Goal: Answer question/provide support

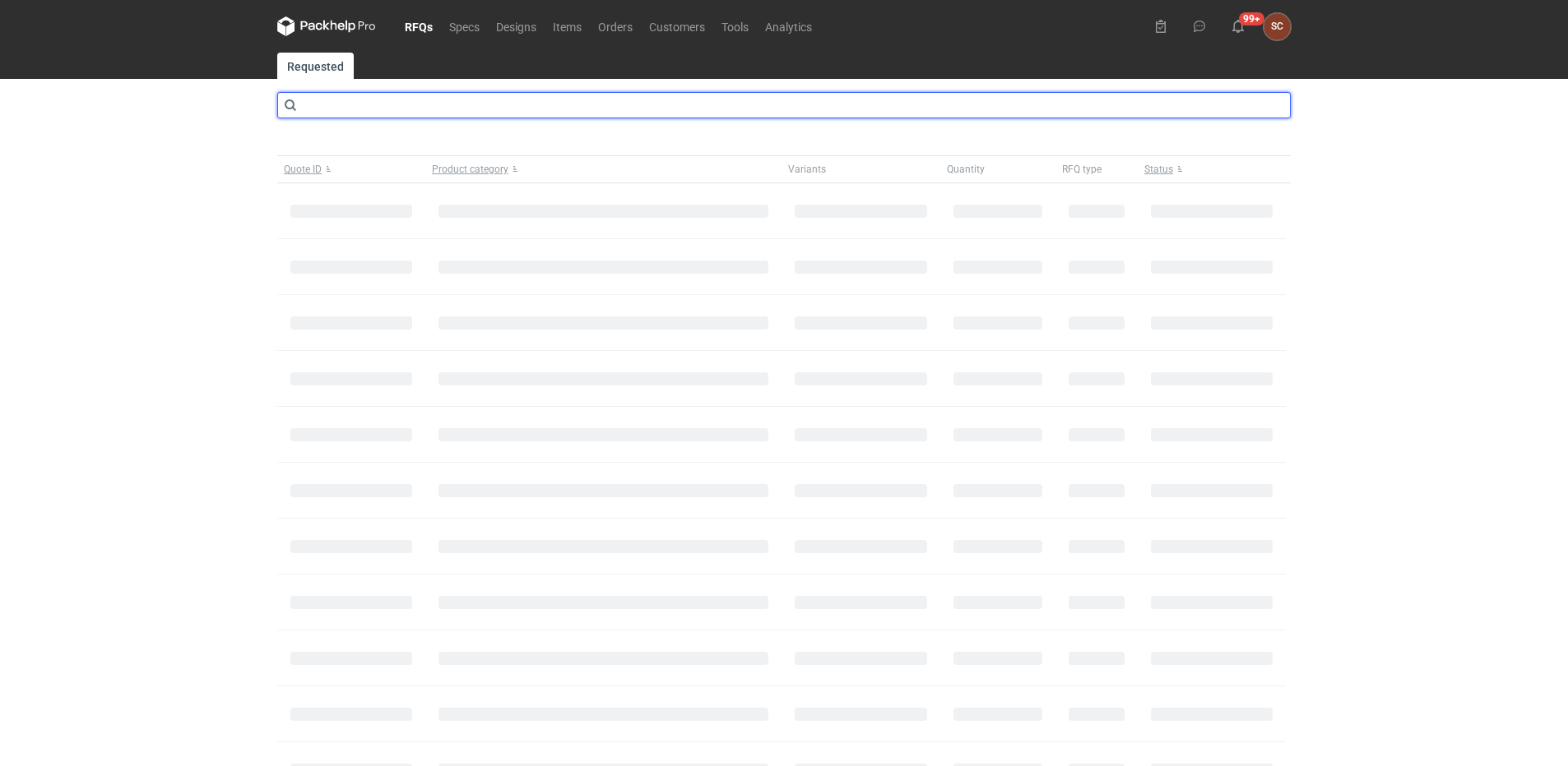
click at [337, 106] on input "text" at bounding box center [784, 105] width 1014 height 27
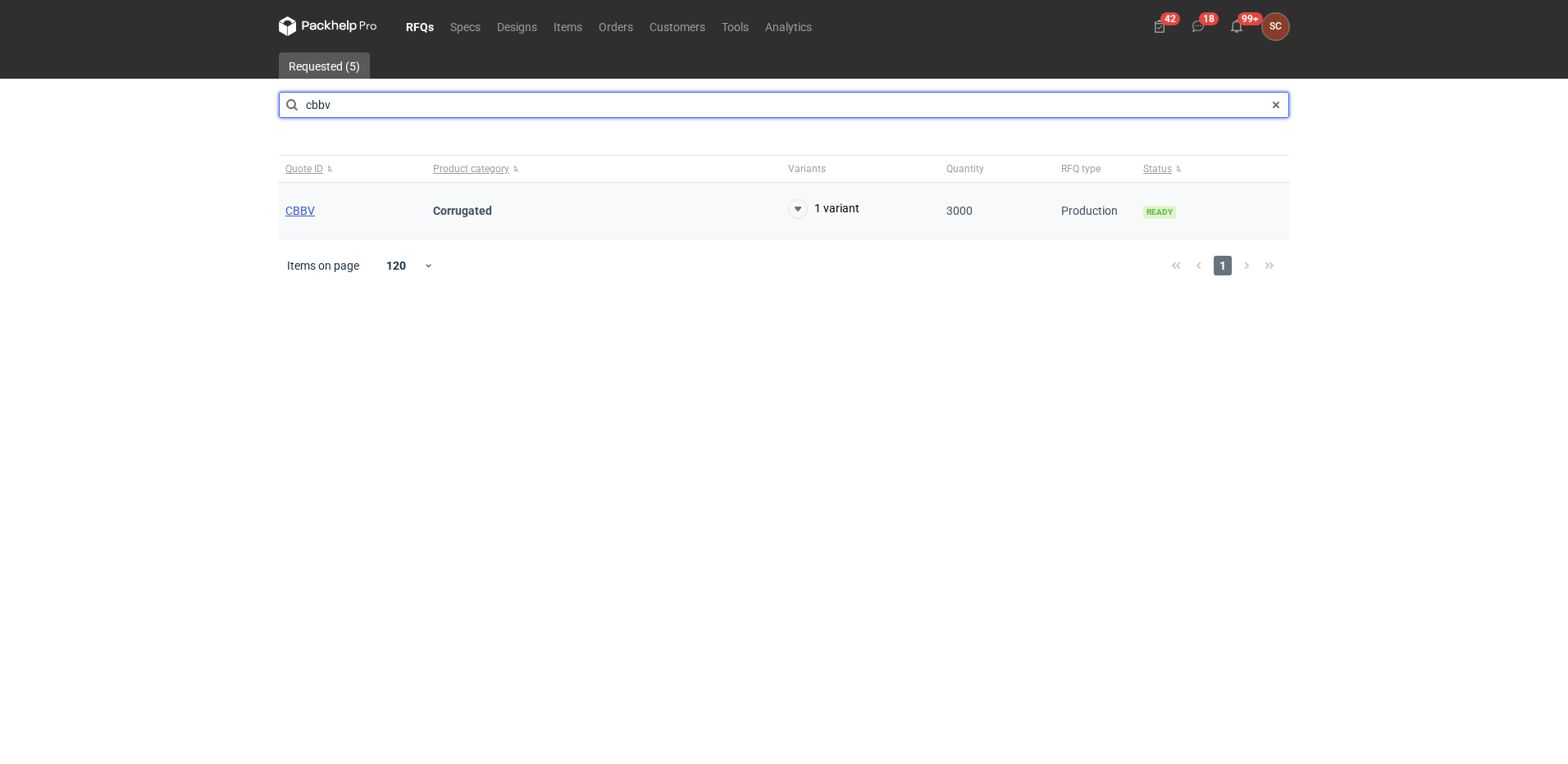
type input "cbbv"
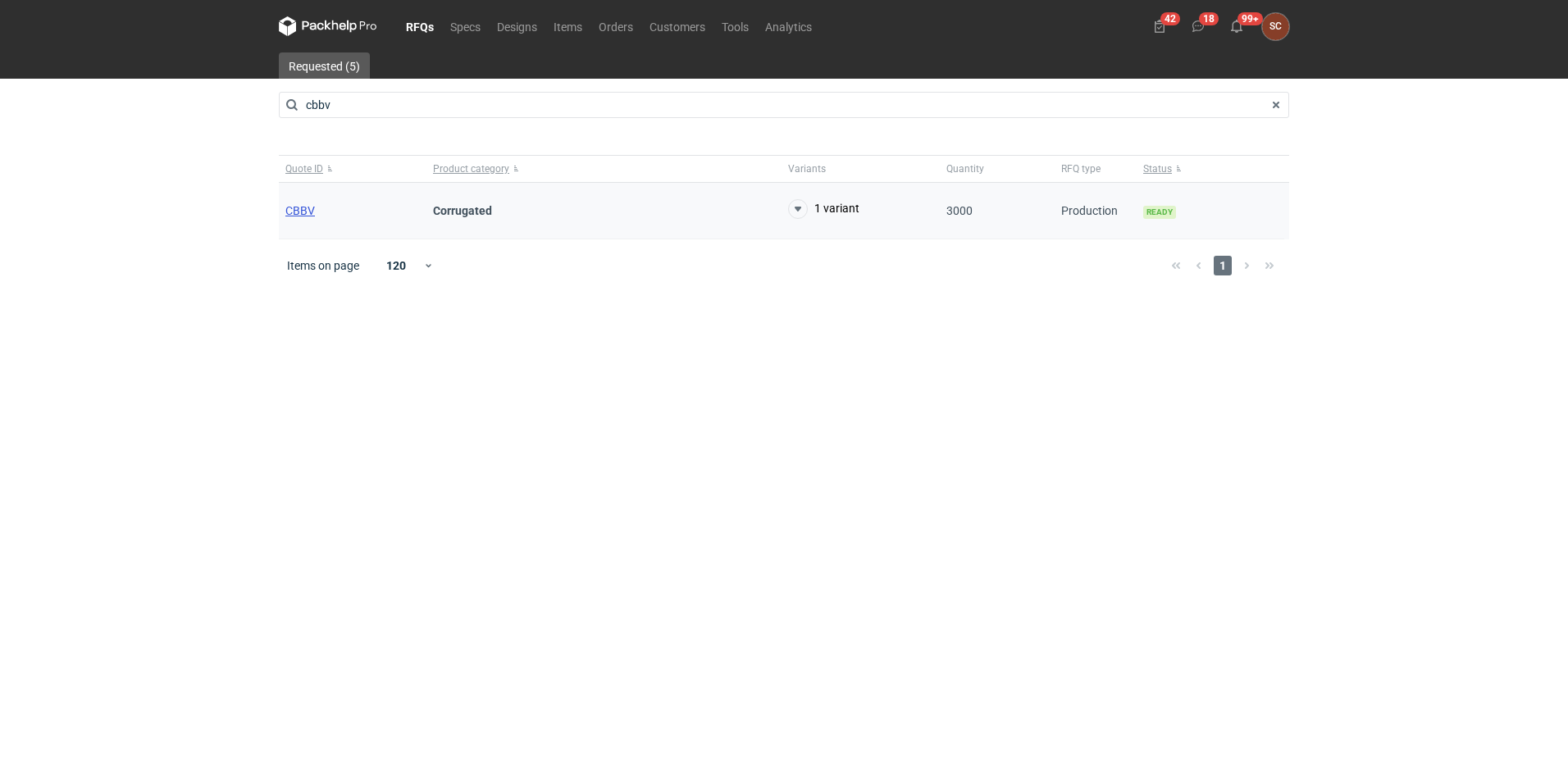
click at [309, 209] on span "CBBV" at bounding box center [299, 211] width 29 height 13
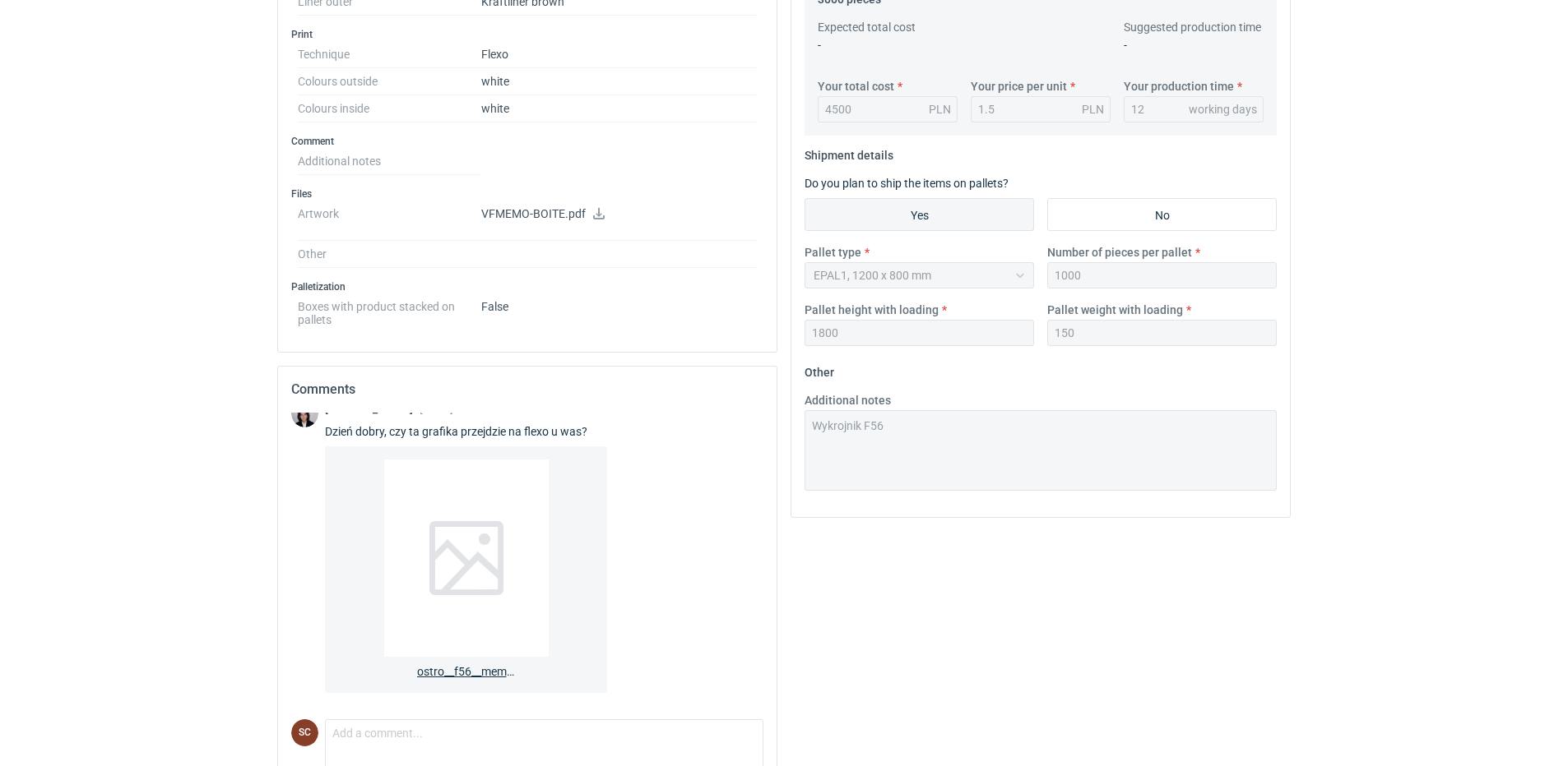
scroll to position [654, 0]
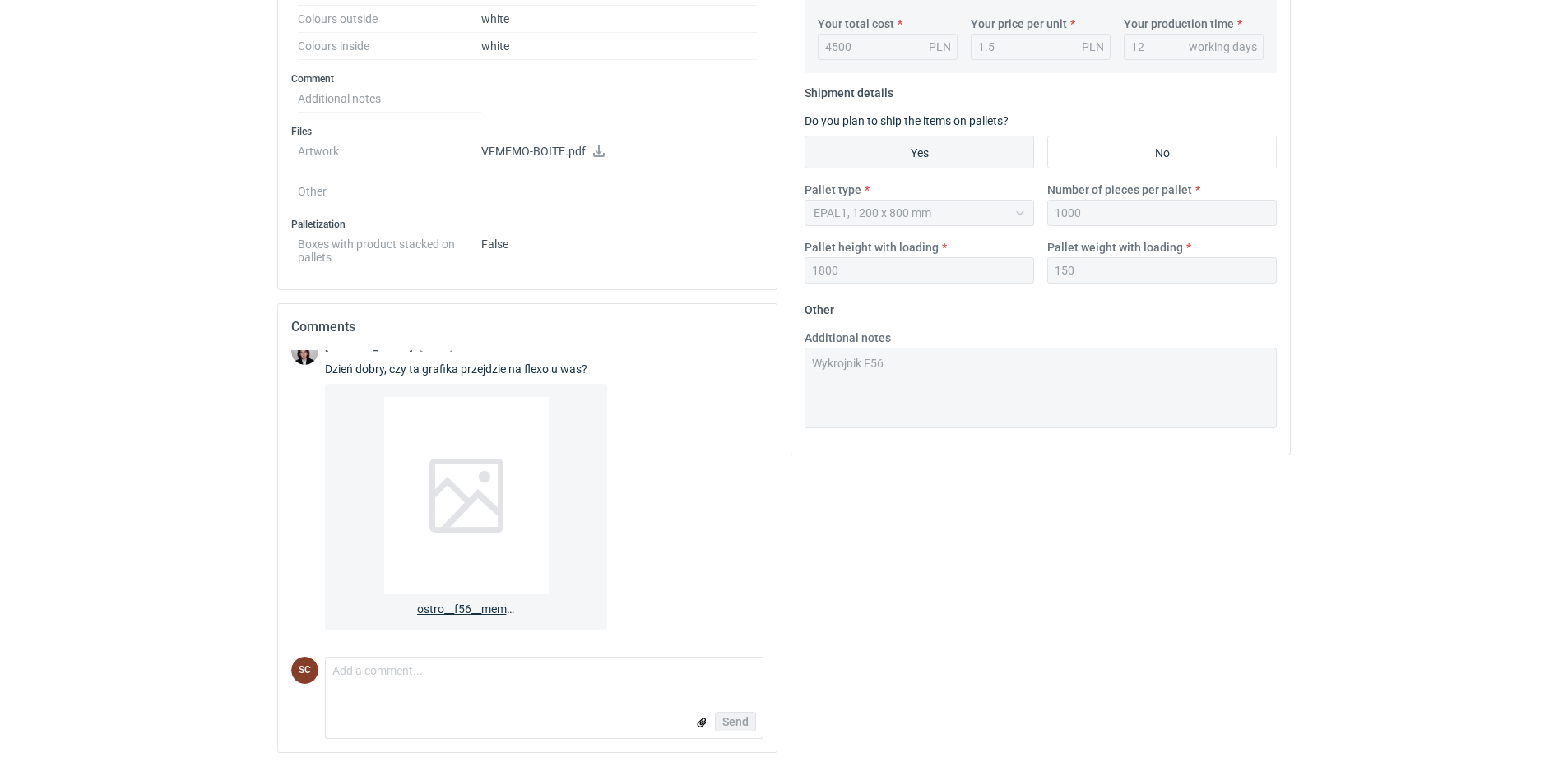
click at [469, 549] on div at bounding box center [466, 495] width 165 height 197
click at [384, 684] on textarea "Comment message" at bounding box center [544, 675] width 437 height 34
type textarea "Sprawdzam z naszym grafikiem czy linie nie są za cienkie. Wrócę z informacją"
click at [714, 720] on button "Send" at bounding box center [734, 721] width 41 height 20
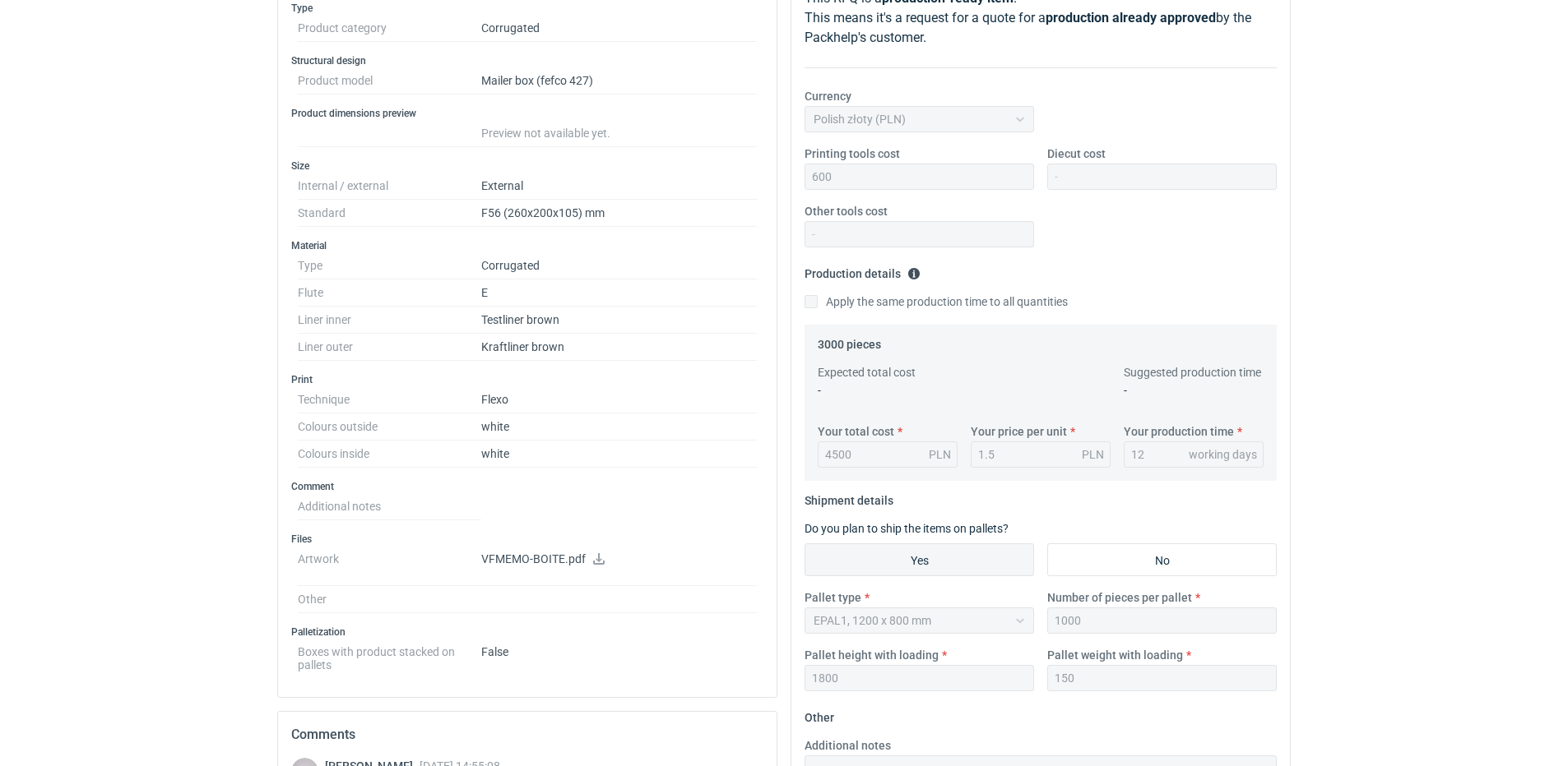
scroll to position [243, 0]
